Goal: Check status: Check status

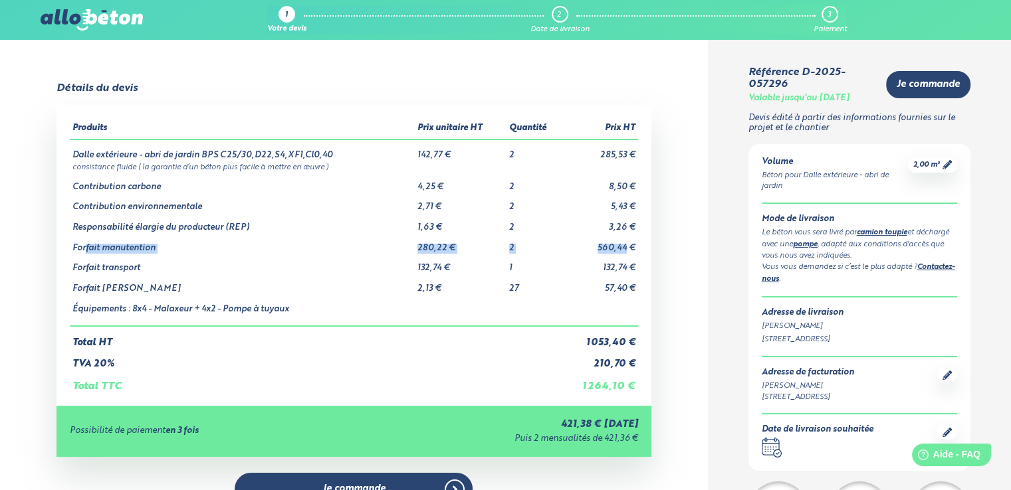
drag, startPoint x: 85, startPoint y: 249, endPoint x: 625, endPoint y: 251, distance: 540.2
click at [625, 251] on tr "Forfait manutention 280,22 € 2 560,44 €" at bounding box center [353, 243] width 567 height 21
click at [425, 350] on td "TVA 20%" at bounding box center [316, 359] width 492 height 22
